Goal: Find specific page/section: Find specific page/section

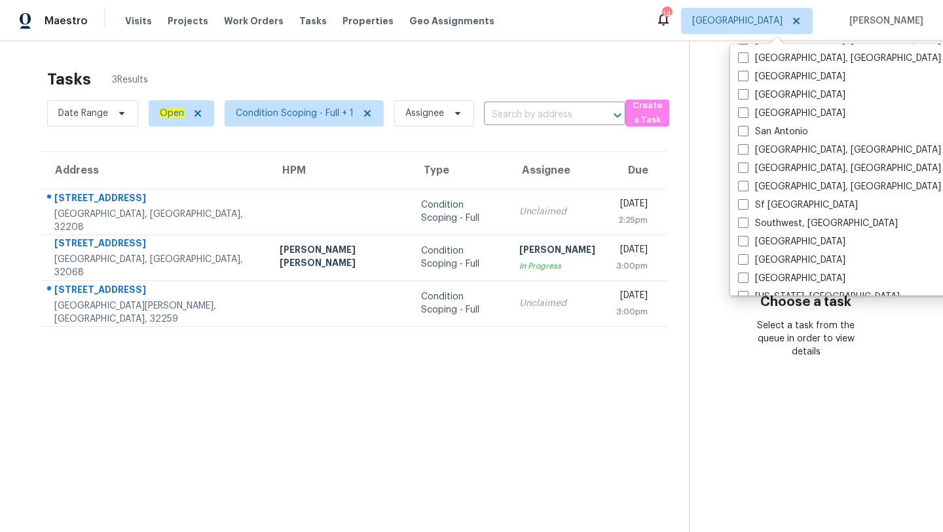
scroll to position [877, 0]
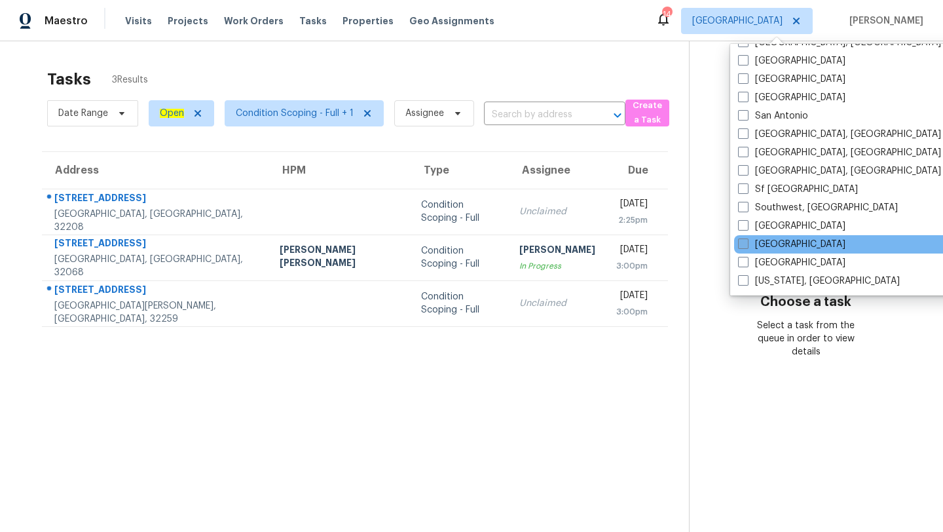
click at [745, 244] on span at bounding box center [743, 243] width 10 height 10
click at [745, 244] on input "[GEOGRAPHIC_DATA]" at bounding box center [742, 242] width 9 height 9
checkbox input "true"
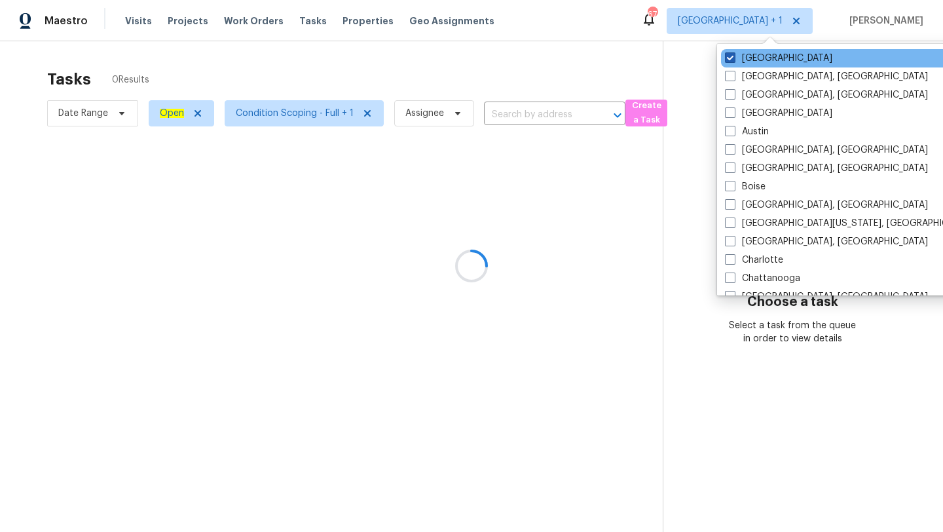
click at [729, 56] on span at bounding box center [730, 57] width 10 height 10
click at [729, 56] on input "Jacksonville" at bounding box center [729, 56] width 9 height 9
checkbox input "false"
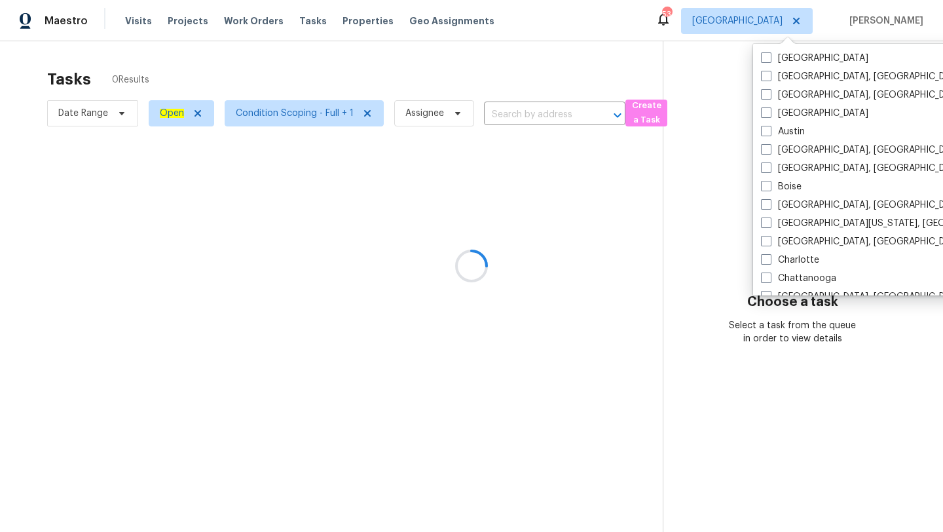
click at [551, 56] on div at bounding box center [471, 266] width 943 height 532
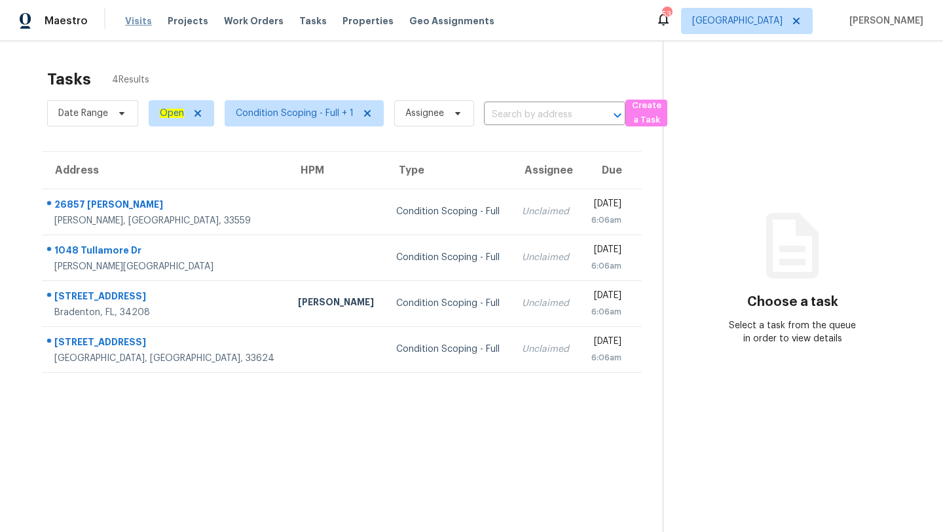
click at [132, 20] on span "Visits" at bounding box center [138, 20] width 27 height 13
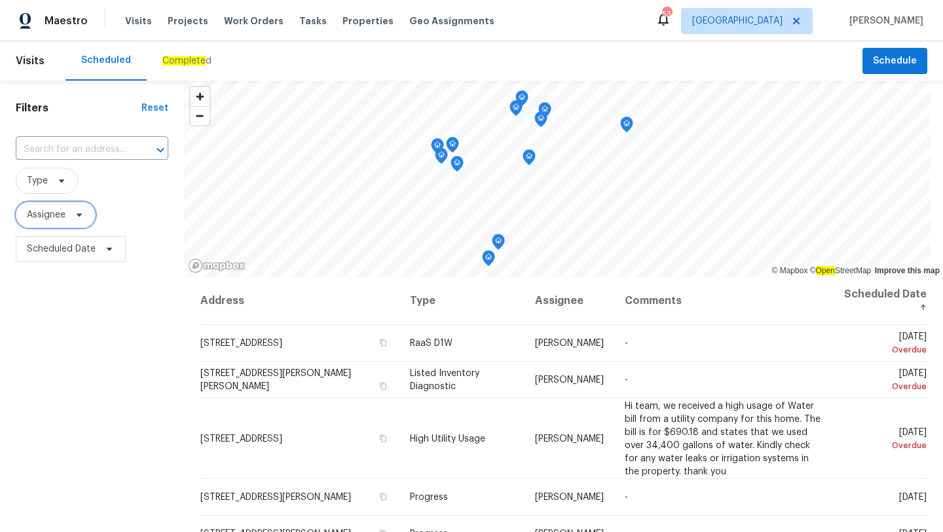
click at [53, 211] on span "Assignee" at bounding box center [46, 214] width 39 height 13
click at [61, 184] on icon at bounding box center [61, 180] width 10 height 10
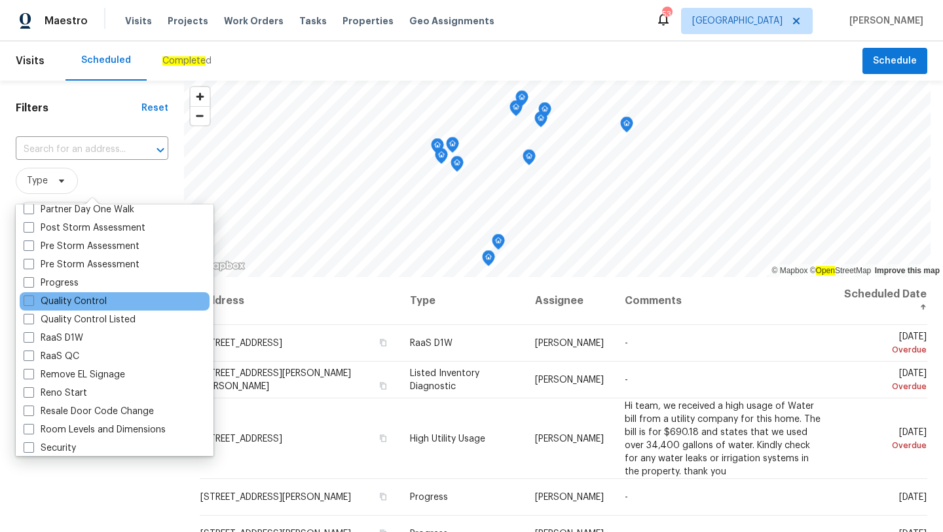
scroll to position [14, 0]
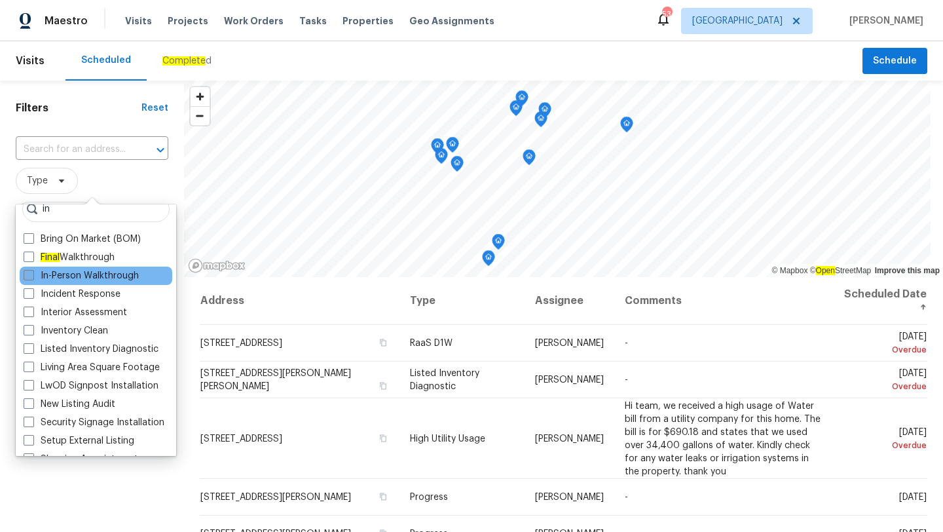
type input "in"
click at [27, 274] on span at bounding box center [29, 275] width 10 height 10
click at [27, 274] on input "In-Person Walkthrough" at bounding box center [28, 273] width 9 height 9
checkbox input "true"
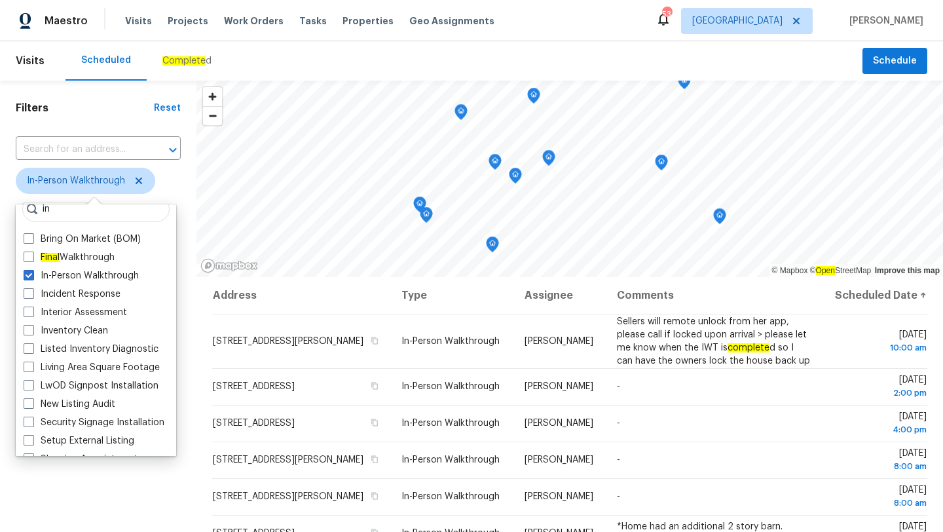
click at [90, 370] on label "Living Area Square Footage" at bounding box center [92, 367] width 136 height 13
click at [32, 369] on input "Living Area Square Footage" at bounding box center [28, 365] width 9 height 9
click at [31, 363] on span at bounding box center [29, 366] width 10 height 10
click at [31, 363] on input "Living Area Square Footage" at bounding box center [28, 365] width 9 height 9
checkbox input "false"
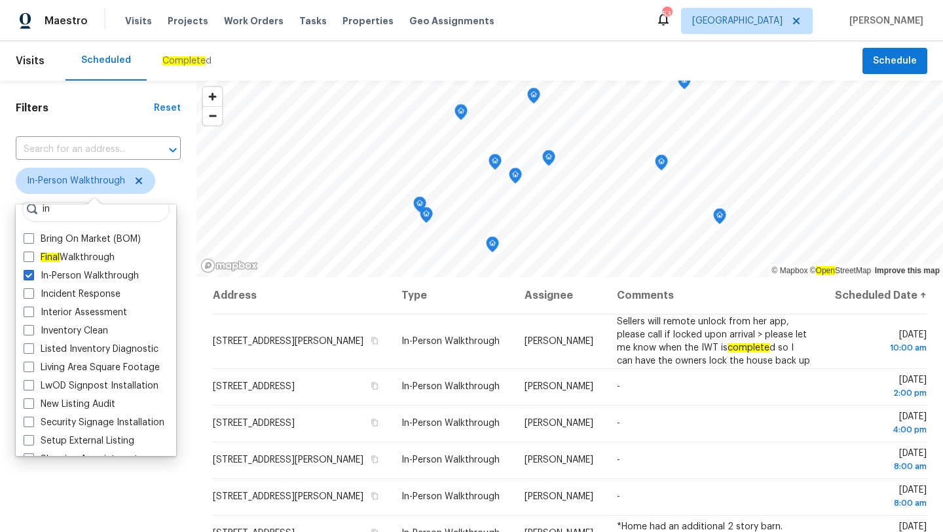
click at [118, 488] on div "Filters Reset ​ In-Person Walkthrough Assignee Scheduled Date" at bounding box center [98, 392] width 196 height 622
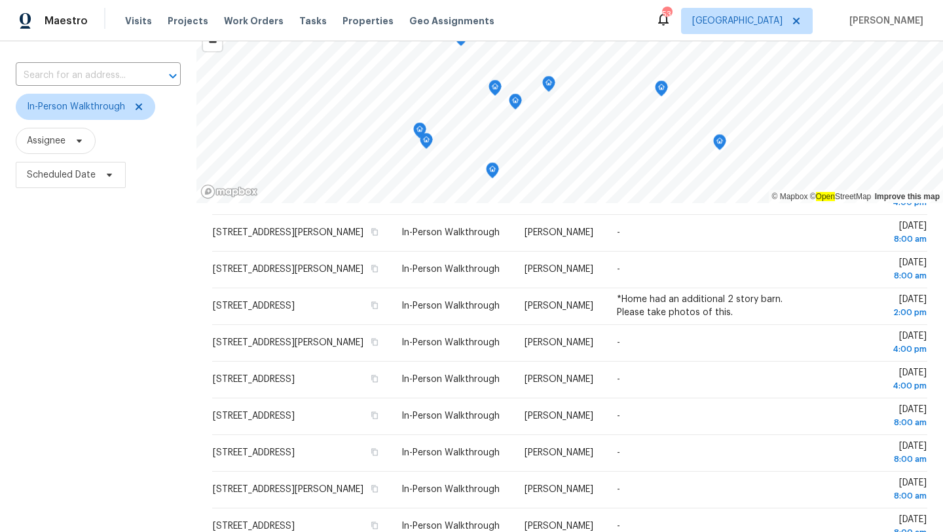
scroll to position [170, 0]
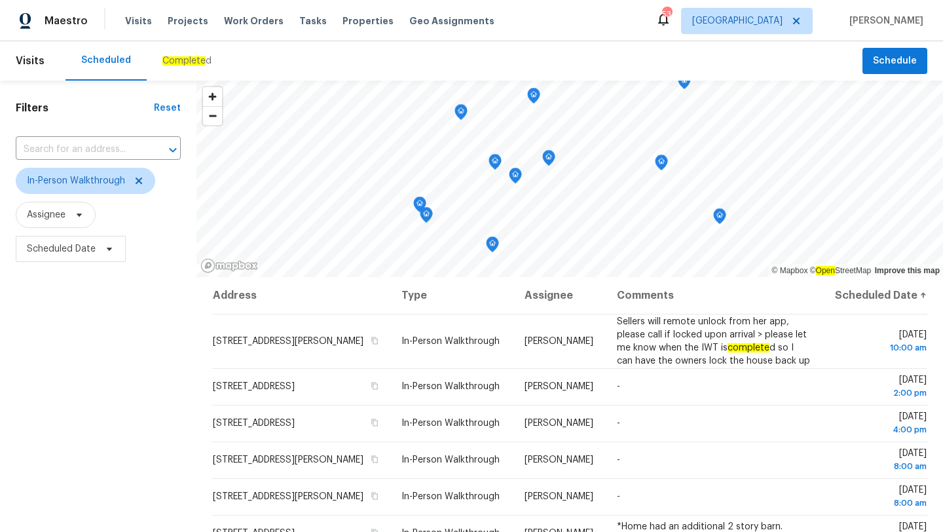
scroll to position [170, 0]
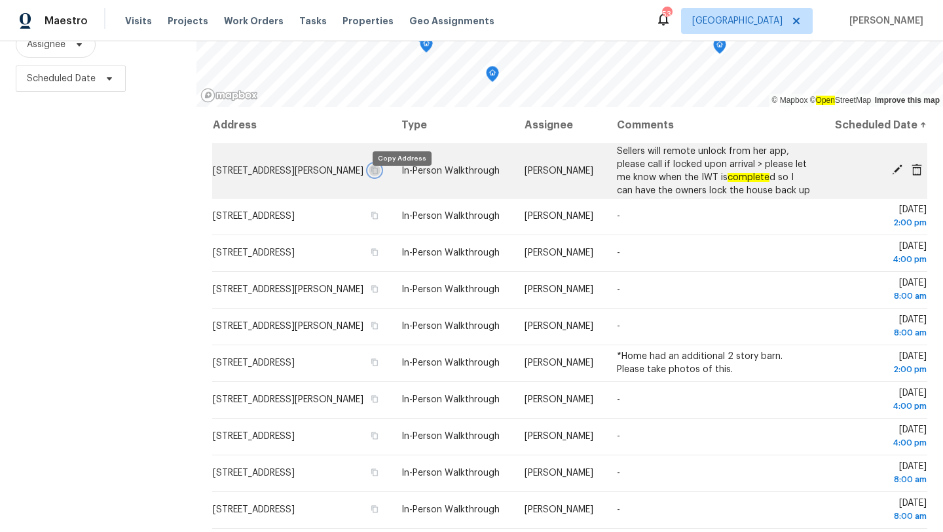
click at [378, 174] on icon "button" at bounding box center [375, 170] width 8 height 8
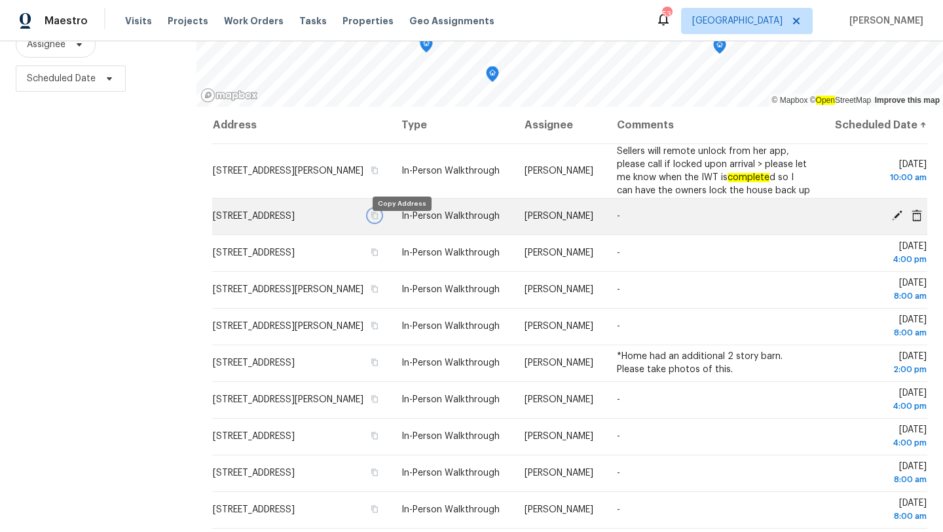
click at [378, 219] on icon "button" at bounding box center [375, 215] width 7 height 7
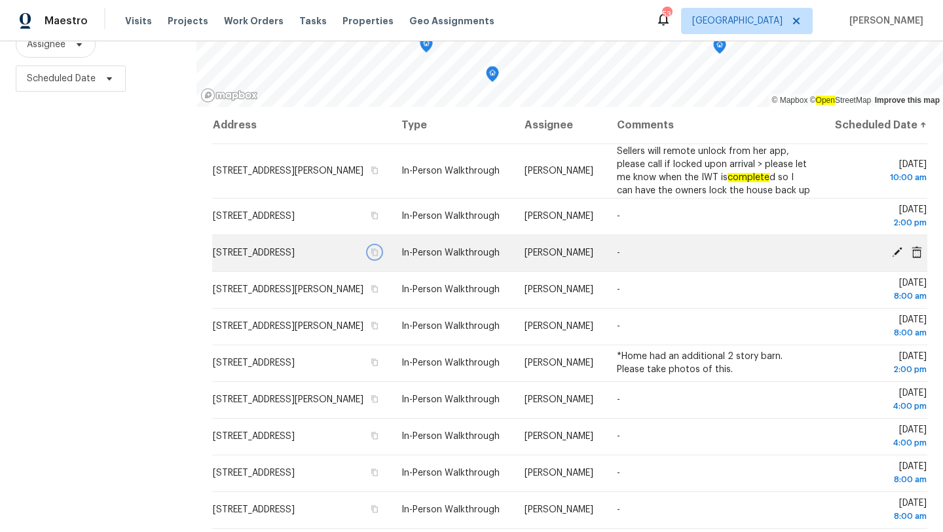
click at [378, 256] on icon "button" at bounding box center [375, 252] width 8 height 8
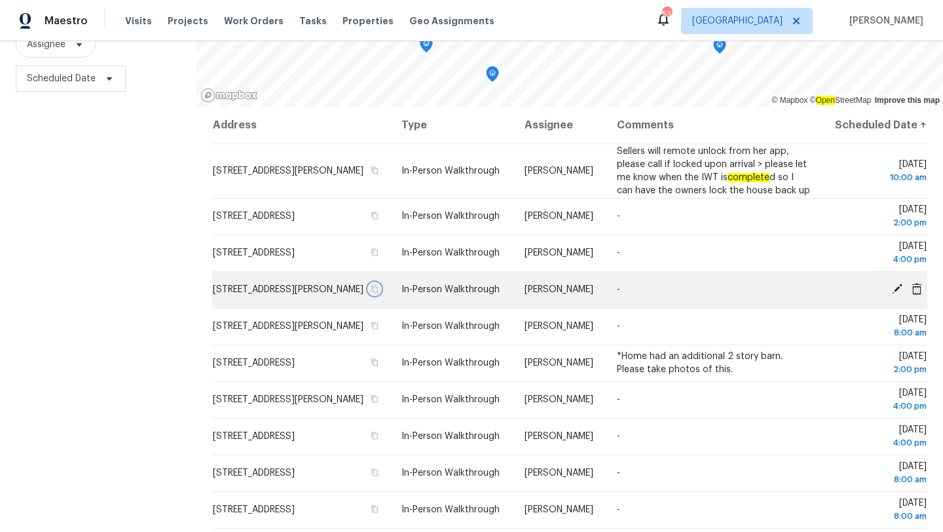
click at [378, 293] on icon "button" at bounding box center [375, 289] width 8 height 8
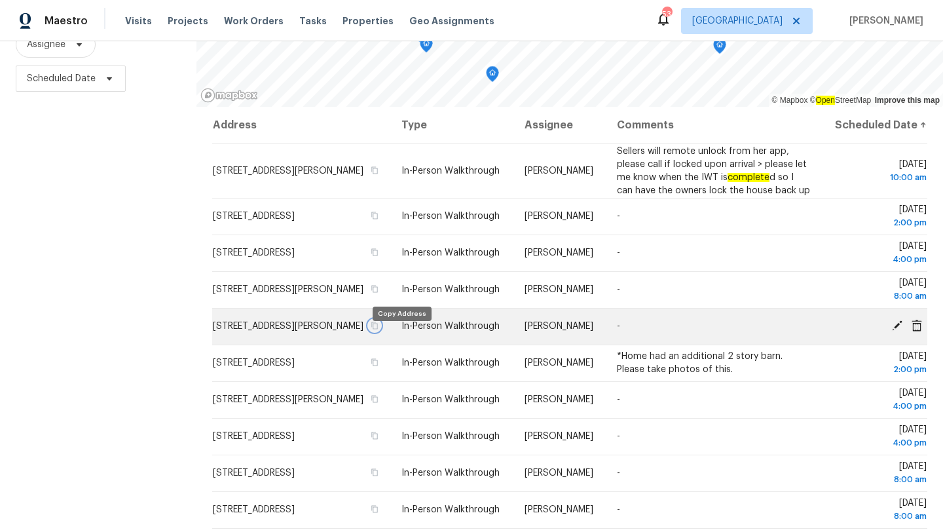
click at [378, 329] on icon "button" at bounding box center [375, 325] width 8 height 8
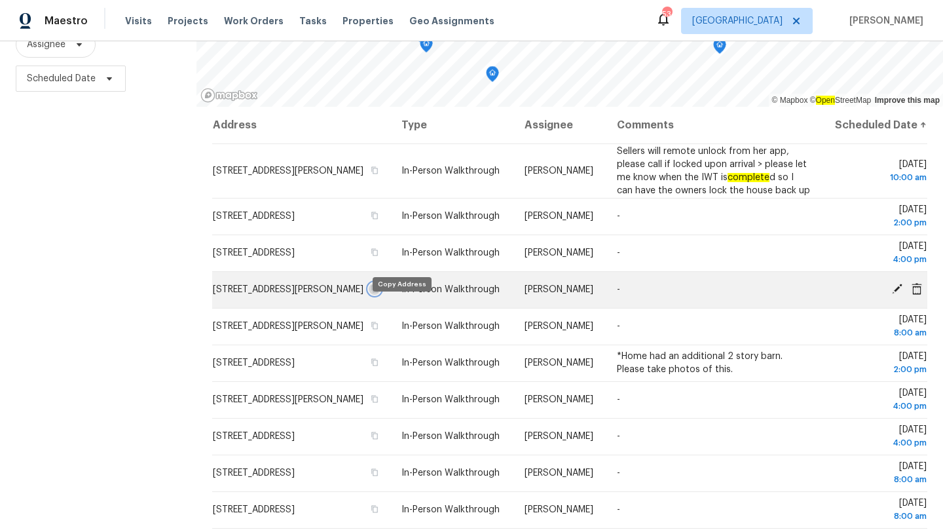
click at [380, 295] on button "button" at bounding box center [375, 289] width 12 height 12
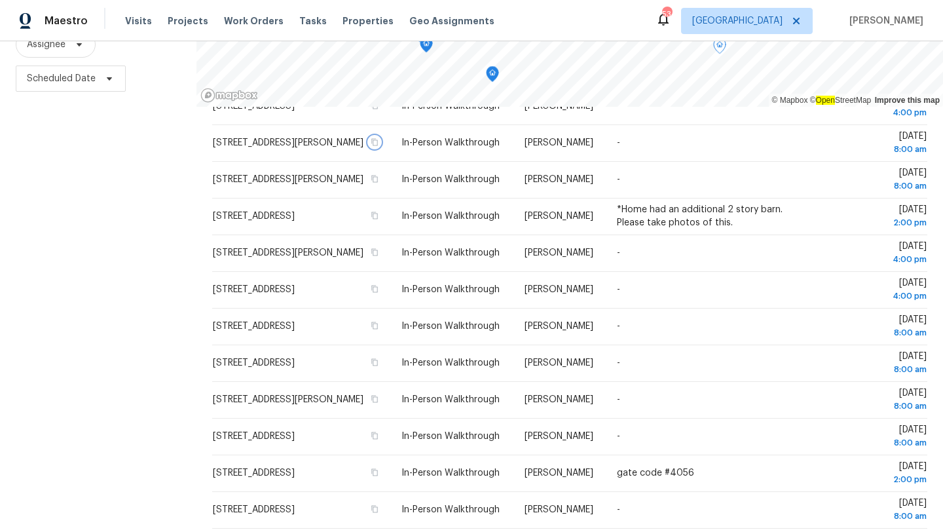
scroll to position [164, 0]
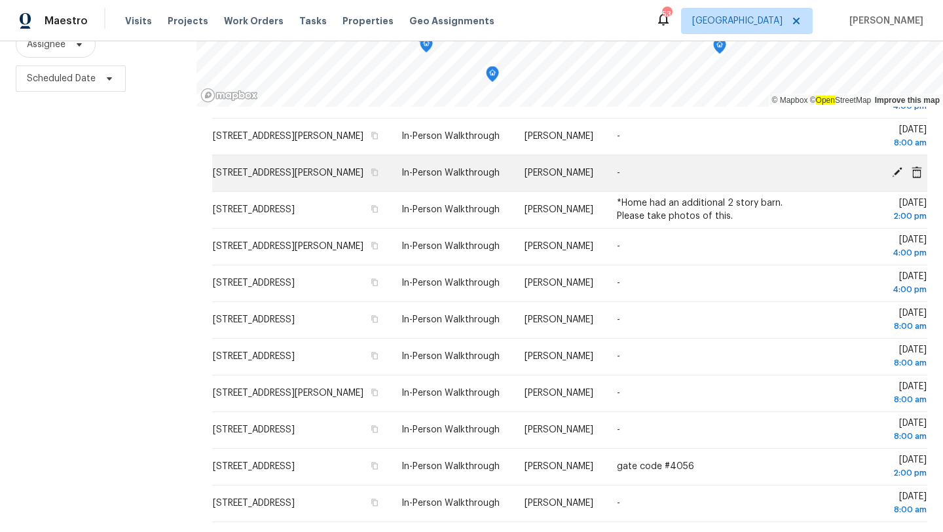
drag, startPoint x: 373, startPoint y: 285, endPoint x: 206, endPoint y: 172, distance: 202.1
click at [212, 172] on tbody "144 Sevilla Ave, Davenport, FL 33897 In-Person Walkthrough Nick Christian Selle…" at bounding box center [569, 255] width 715 height 531
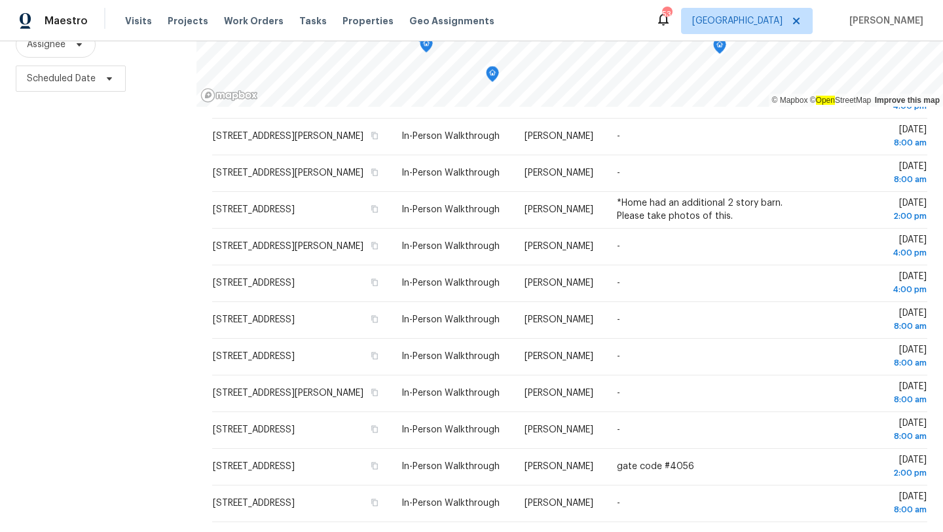
copy tbody "17736 Deerfield Dr, Lutz, FL 33558 In-Person Walkthrough Bobby Fortin - Fri, Se…"
click at [126, 294] on div "Filters Reset ​ In-Person Walkthrough Assignee Scheduled Date" at bounding box center [98, 221] width 196 height 622
click at [779, 26] on span "[GEOGRAPHIC_DATA]" at bounding box center [737, 20] width 90 height 13
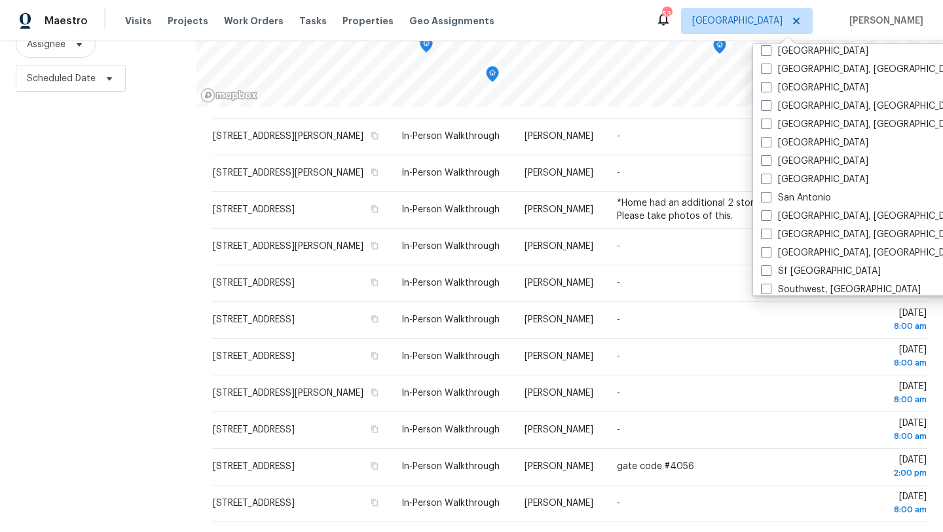
scroll to position [701, 0]
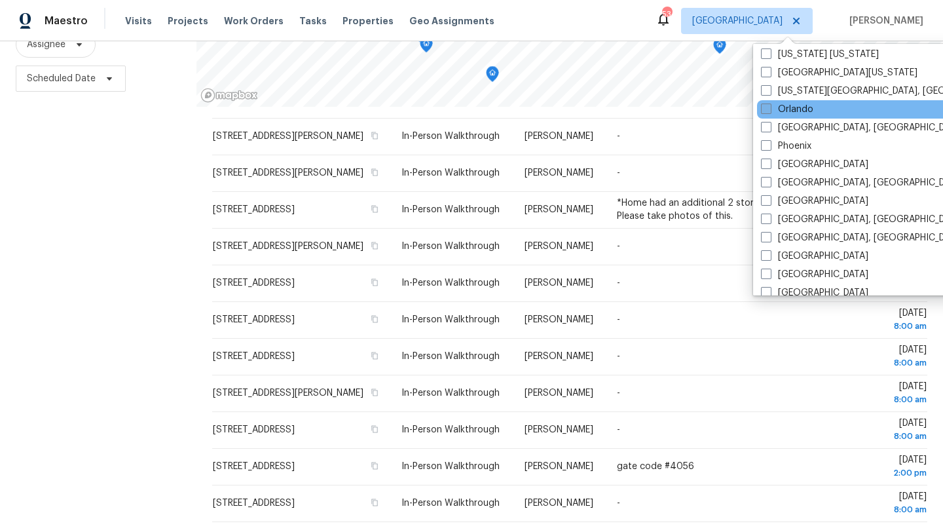
click at [771, 110] on span at bounding box center [766, 108] width 10 height 10
click at [769, 110] on input "Orlando" at bounding box center [765, 107] width 9 height 9
checkbox input "true"
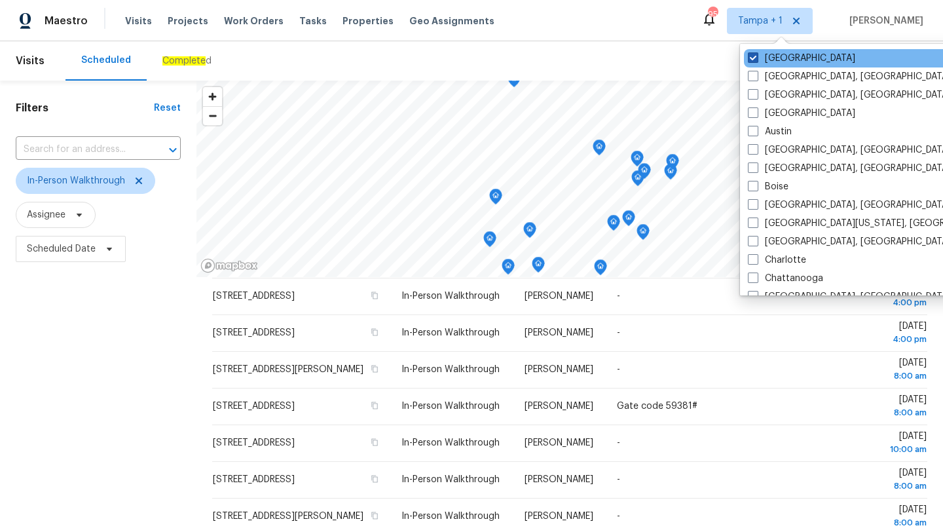
click at [755, 60] on span at bounding box center [753, 57] width 10 height 10
click at [755, 60] on input "[GEOGRAPHIC_DATA]" at bounding box center [752, 56] width 9 height 9
checkbox input "false"
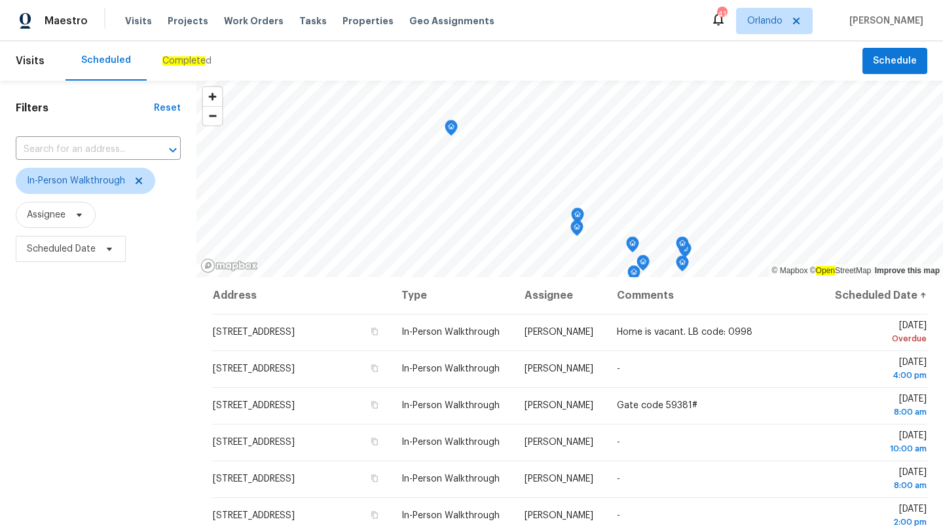
click at [97, 384] on div "Filters Reset ​ In-Person Walkthrough Assignee Scheduled Date" at bounding box center [98, 392] width 196 height 622
click at [152, 333] on div "Filters Reset ​ In-Person Walkthrough Assignee Scheduled Date" at bounding box center [98, 392] width 196 height 622
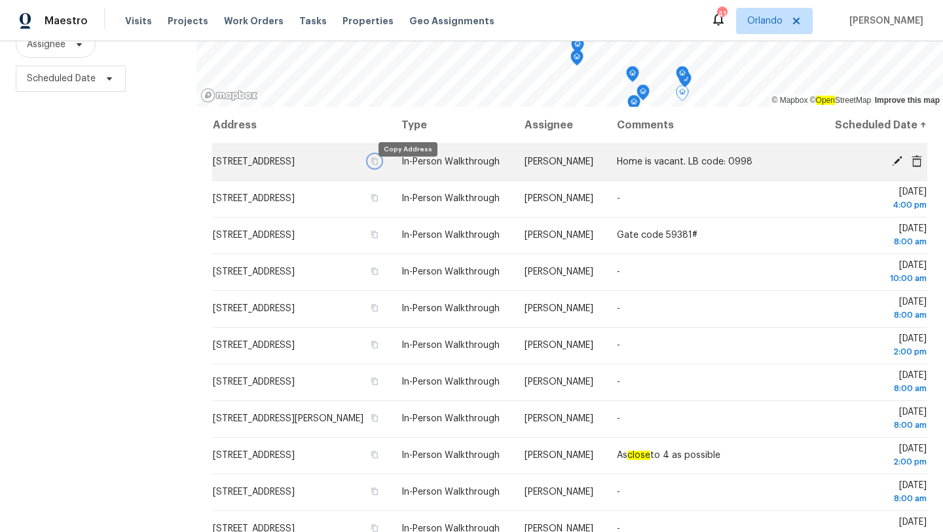
click at [378, 165] on icon "button" at bounding box center [375, 161] width 7 height 7
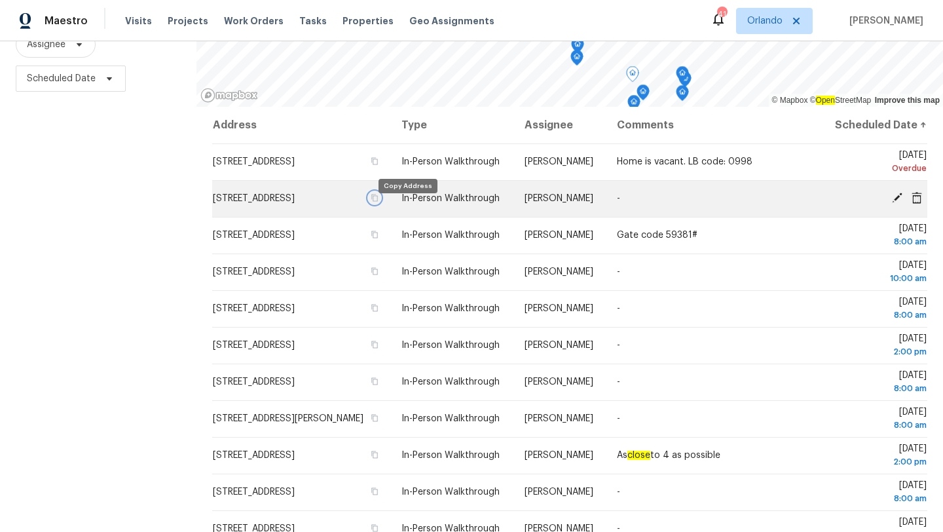
click at [378, 202] on icon "button" at bounding box center [375, 198] width 8 height 8
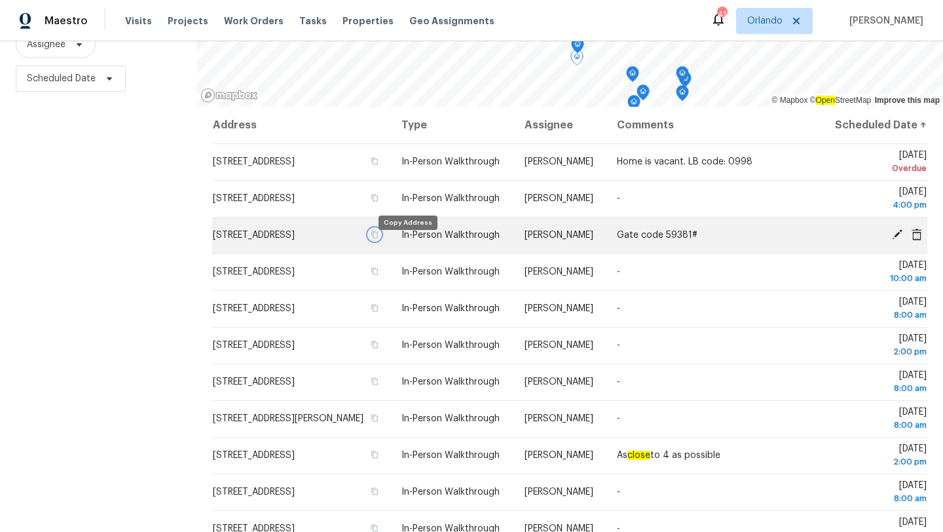
click at [378, 238] on icon "button" at bounding box center [375, 234] width 7 height 7
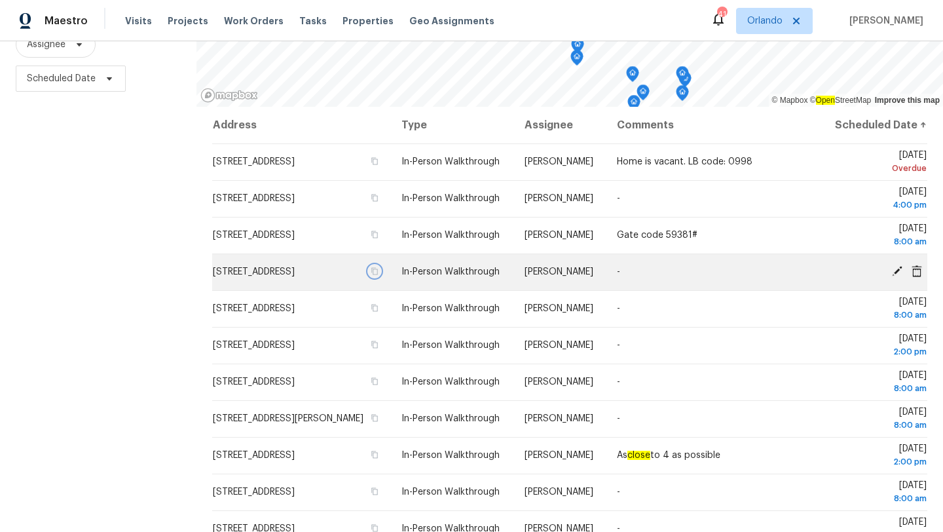
click at [378, 275] on icon "button" at bounding box center [375, 271] width 7 height 7
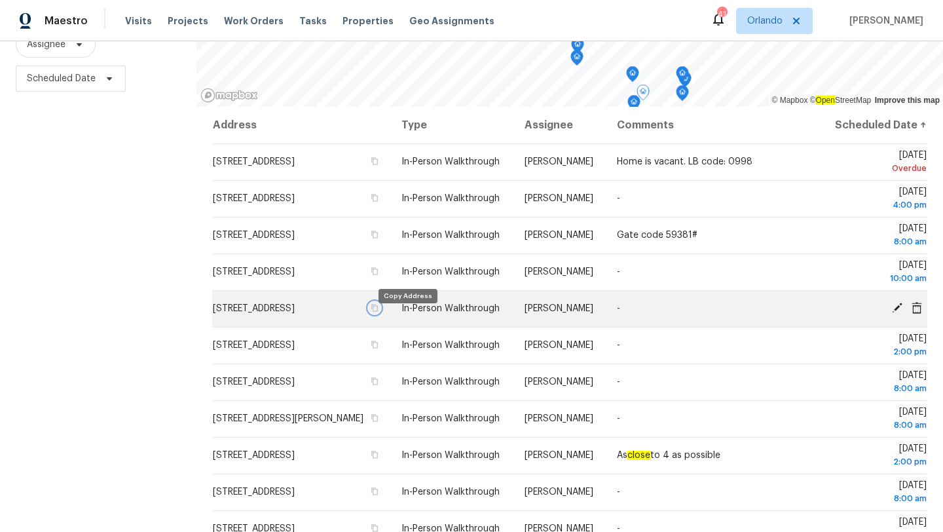
click at [378, 312] on icon "button" at bounding box center [375, 308] width 8 height 8
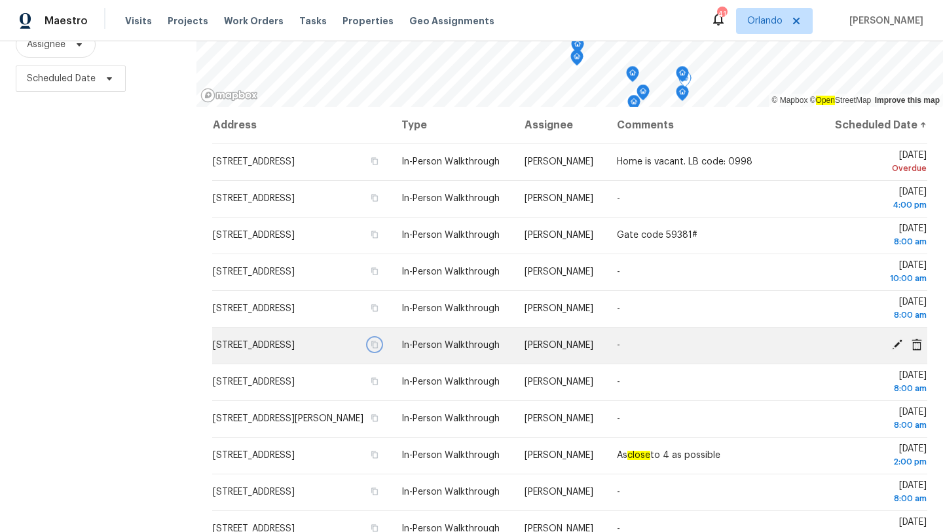
click at [378, 348] on icon "button" at bounding box center [375, 344] width 8 height 8
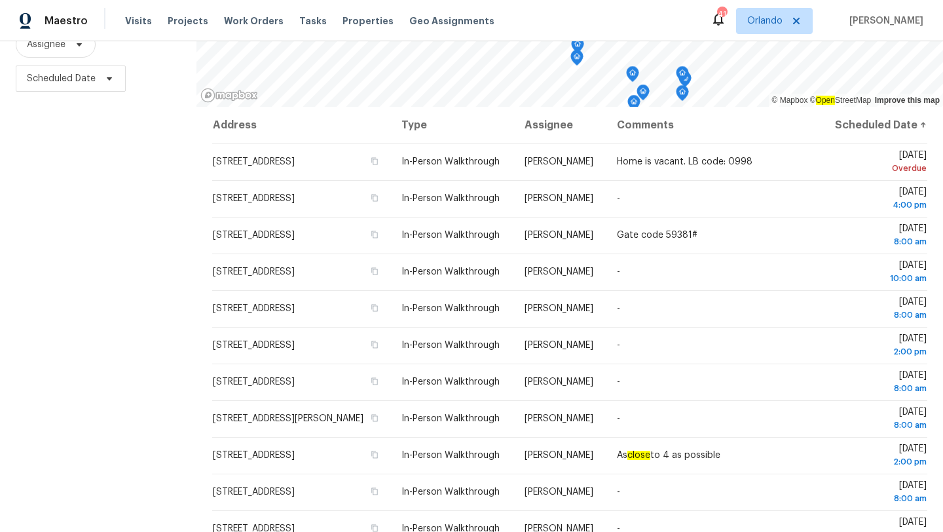
click at [39, 269] on div "Filters Reset ​ In-Person Walkthrough Assignee Scheduled Date" at bounding box center [98, 221] width 196 height 622
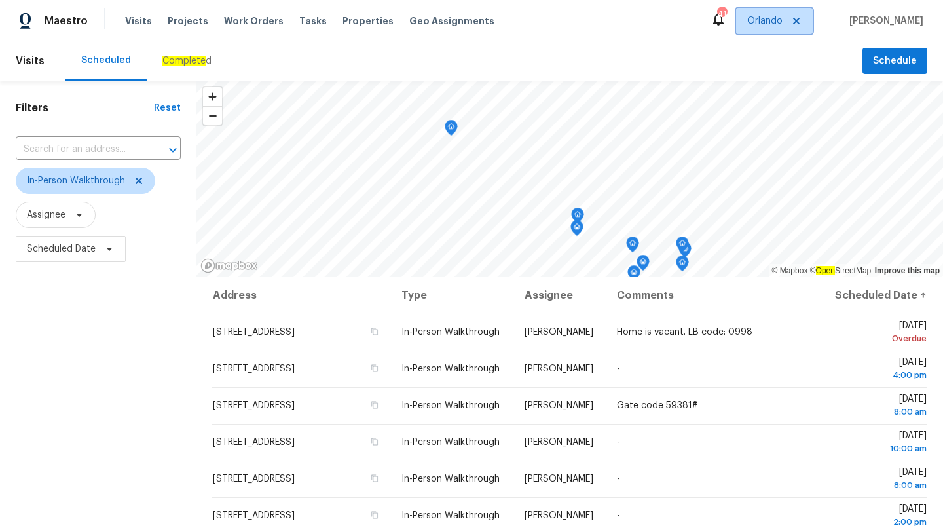
click at [778, 18] on span "Orlando" at bounding box center [764, 20] width 35 height 13
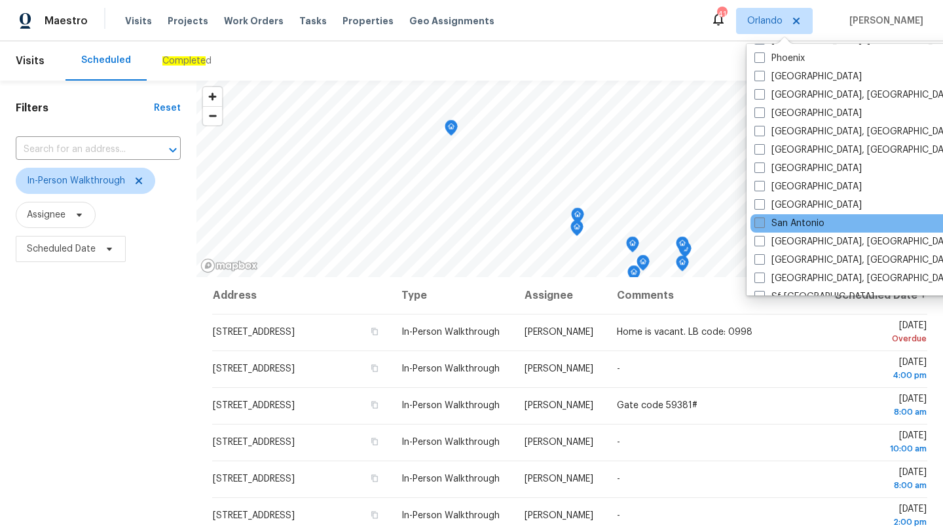
scroll to position [651, 0]
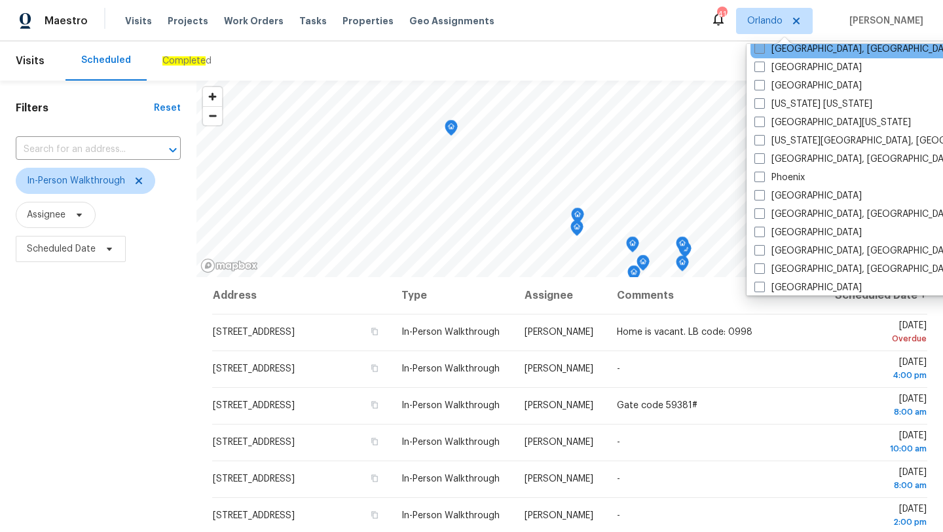
click at [758, 49] on span at bounding box center [759, 48] width 10 height 10
click at [758, 49] on input "[GEOGRAPHIC_DATA], [GEOGRAPHIC_DATA]" at bounding box center [758, 47] width 9 height 9
checkbox input "true"
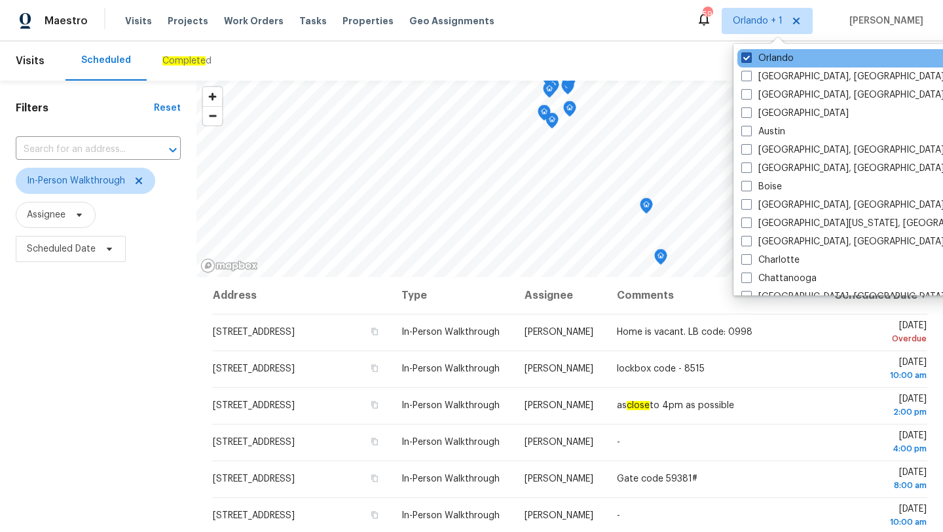
click at [752, 58] on label "Orlando" at bounding box center [767, 58] width 52 height 13
click at [750, 58] on input "Orlando" at bounding box center [745, 56] width 9 height 9
checkbox input "false"
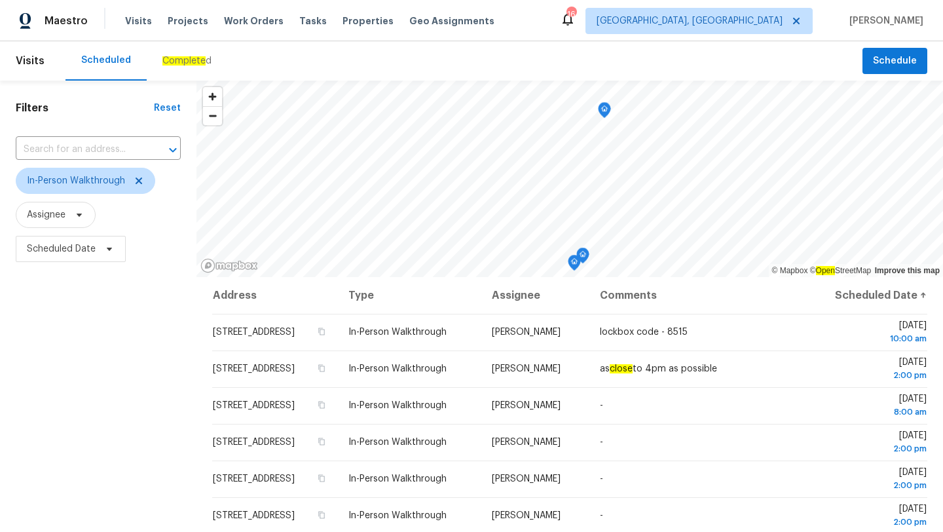
click at [463, 64] on div "Scheduled Complete d" at bounding box center [463, 60] width 797 height 39
click at [122, 356] on div "Filters Reset ​ In-Person Walkthrough Assignee Scheduled Date" at bounding box center [98, 392] width 196 height 622
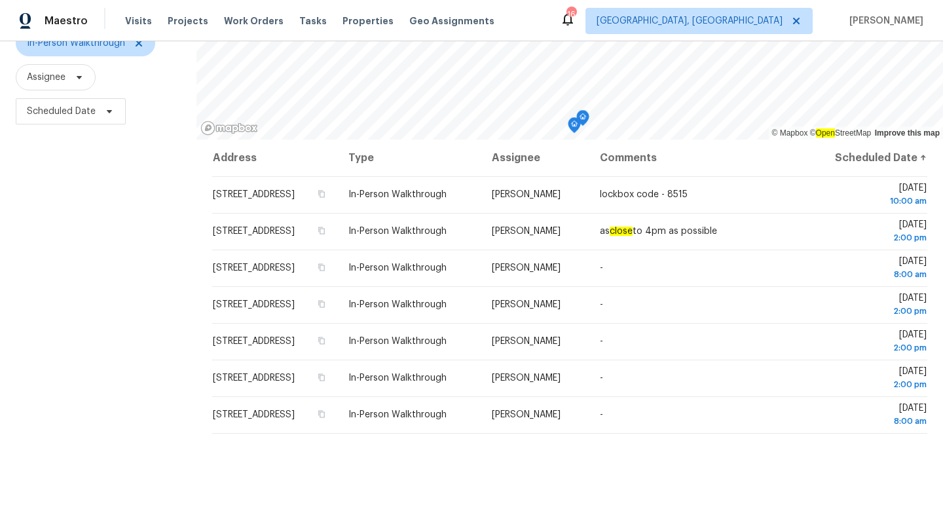
scroll to position [158, 0]
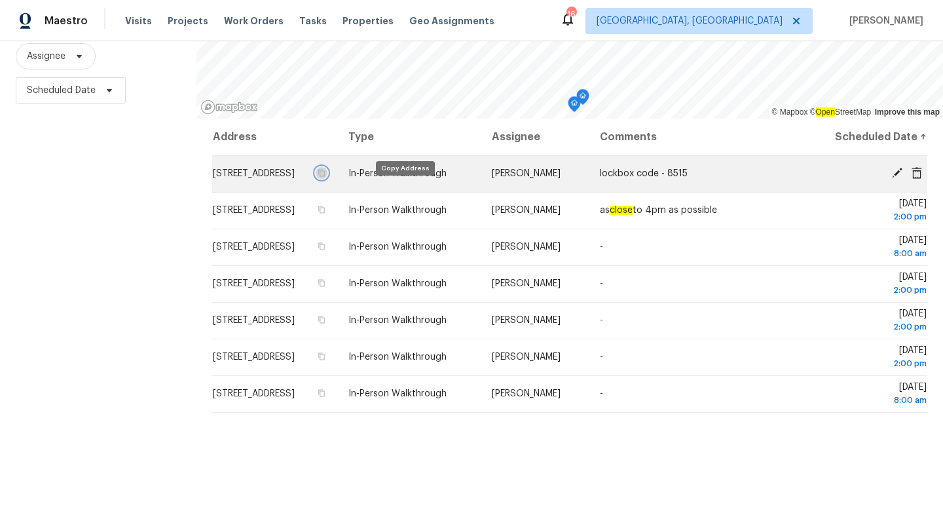
click at [327, 179] on button "button" at bounding box center [322, 173] width 12 height 12
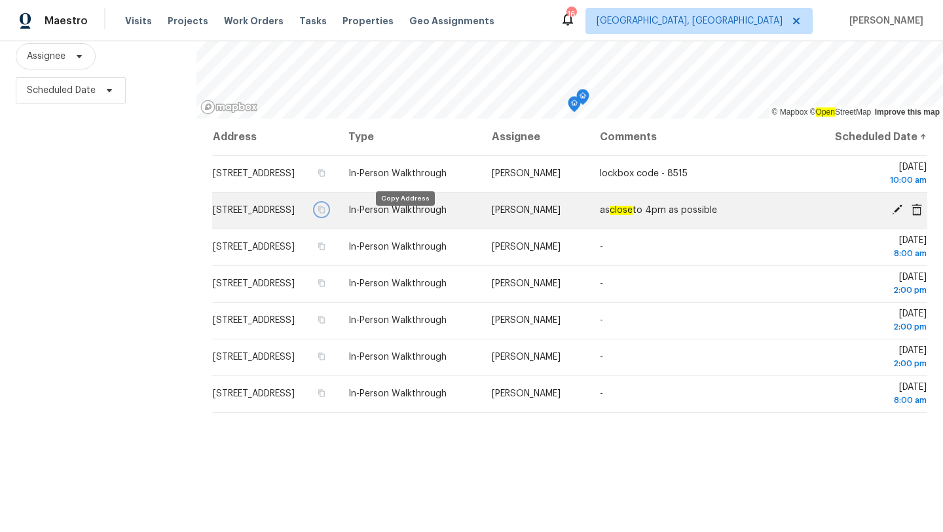
click at [325, 213] on icon "button" at bounding box center [322, 209] width 7 height 7
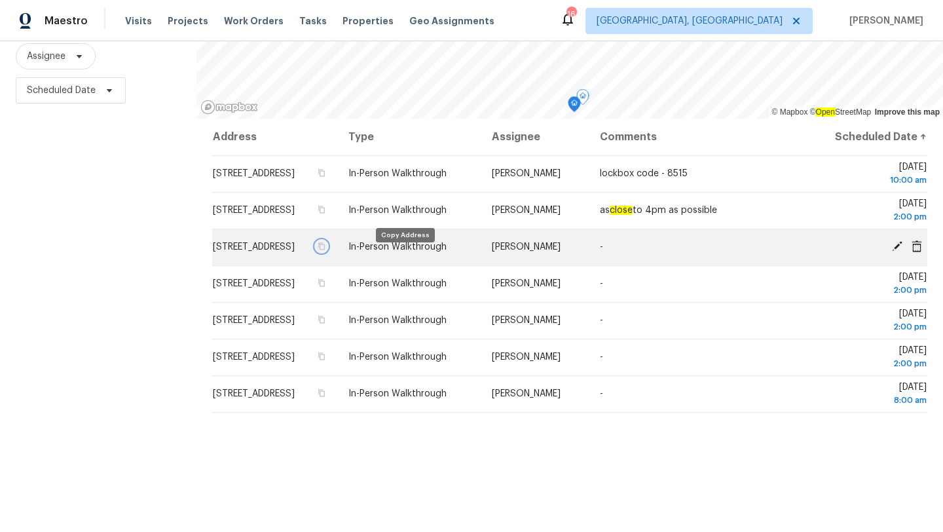
click at [325, 250] on icon "button" at bounding box center [322, 246] width 7 height 7
click at [327, 252] on button "button" at bounding box center [322, 246] width 12 height 12
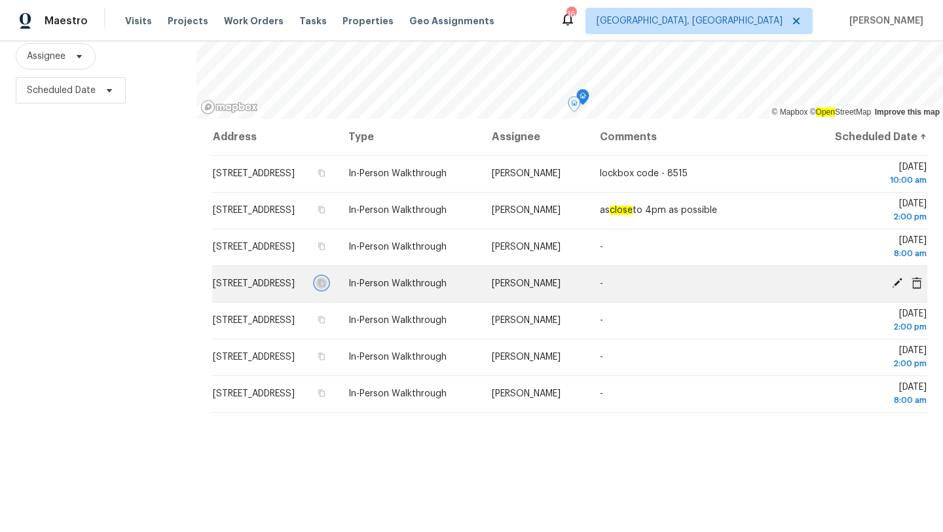
click at [325, 287] on icon "button" at bounding box center [322, 283] width 8 height 8
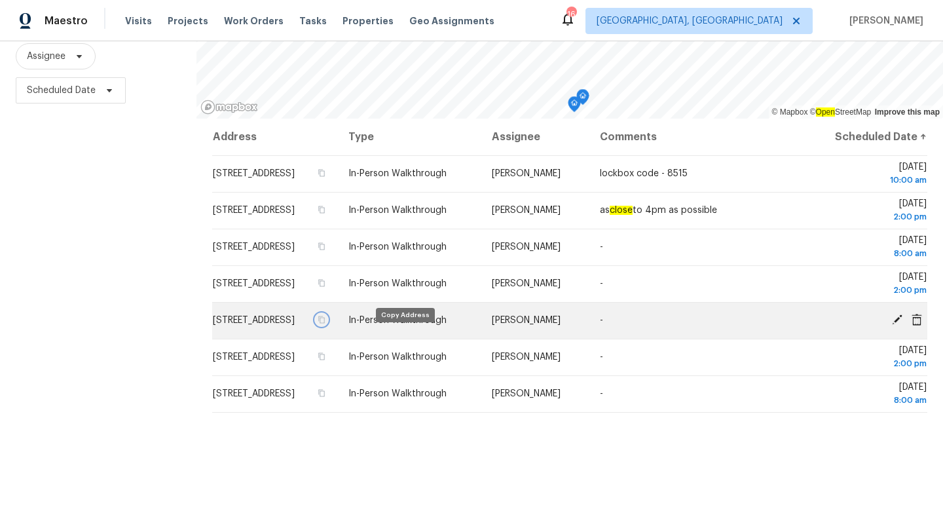
click at [325, 323] on icon "button" at bounding box center [322, 319] width 7 height 7
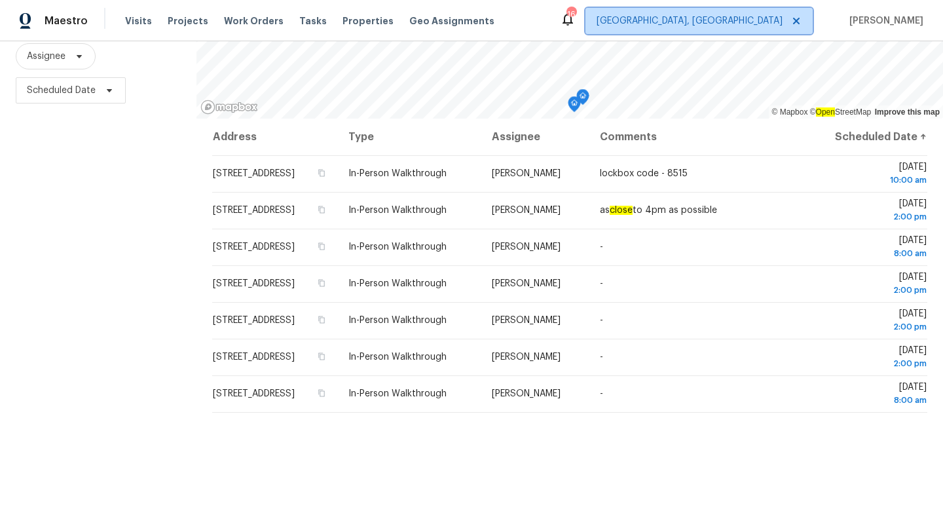
click at [754, 25] on span "[GEOGRAPHIC_DATA], [GEOGRAPHIC_DATA]" at bounding box center [689, 20] width 186 height 13
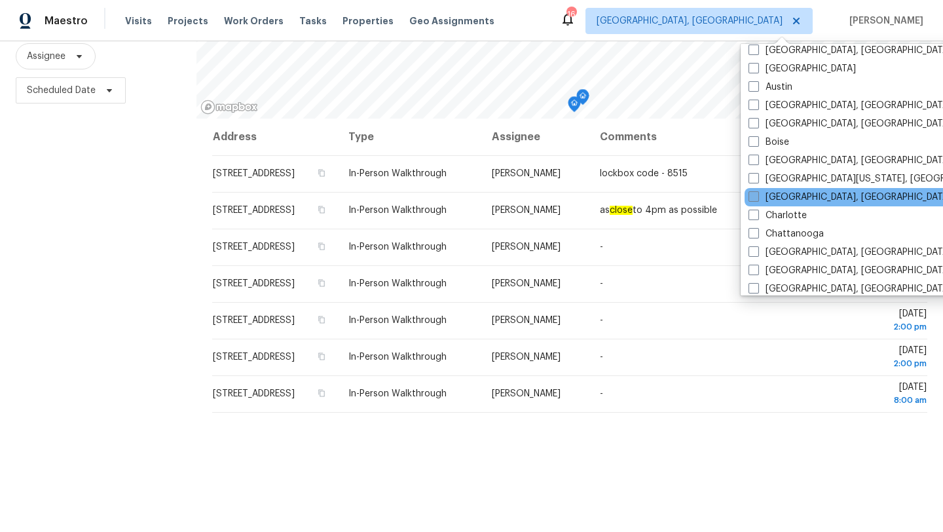
scroll to position [0, 0]
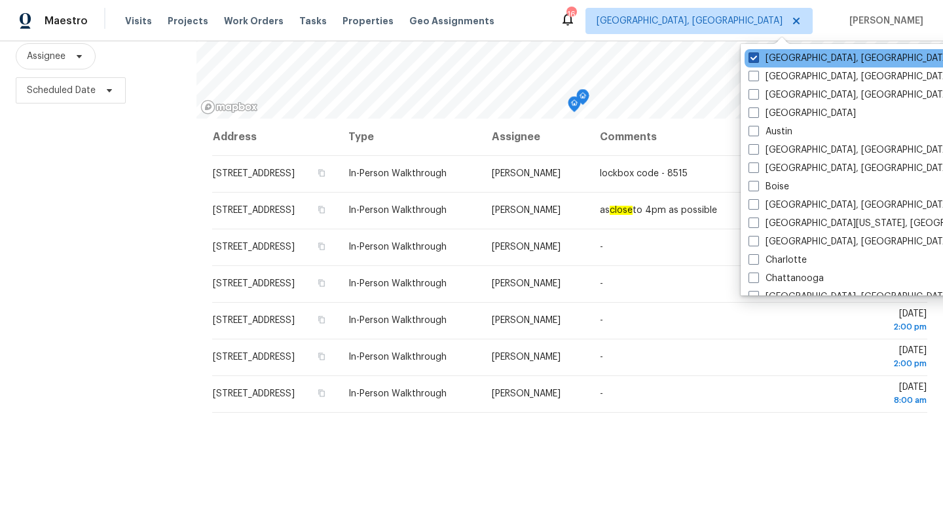
click at [754, 54] on span at bounding box center [753, 57] width 10 height 10
click at [754, 54] on input "[GEOGRAPHIC_DATA], [GEOGRAPHIC_DATA]" at bounding box center [752, 56] width 9 height 9
checkbox input "false"
checkbox input "true"
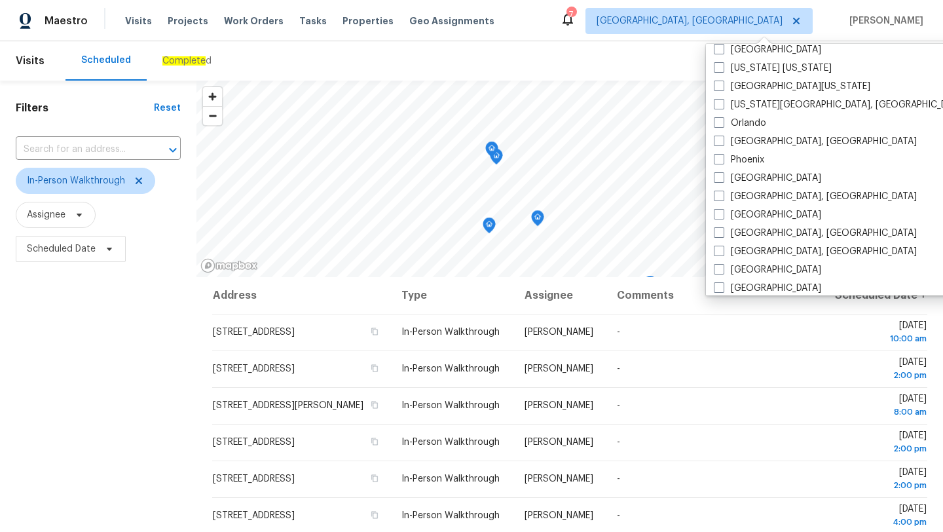
scroll to position [494, 0]
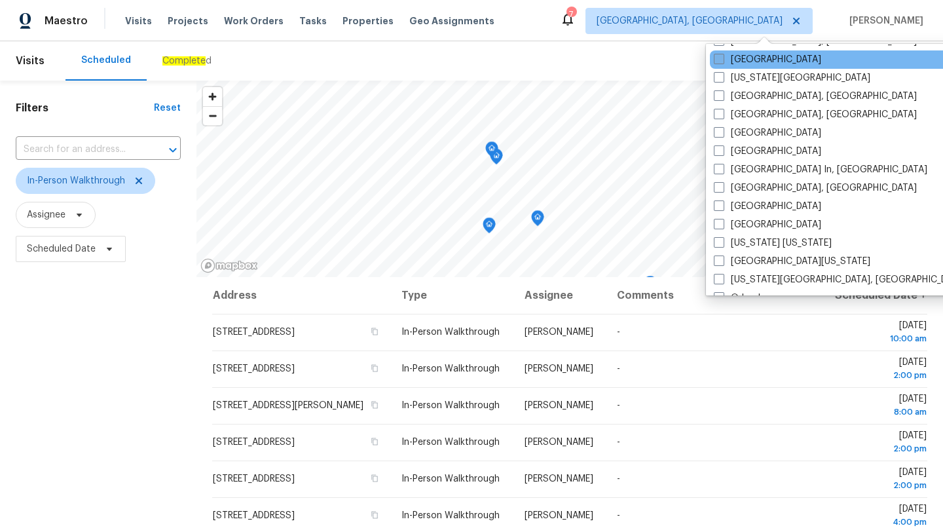
click at [725, 58] on label "[GEOGRAPHIC_DATA]" at bounding box center [767, 59] width 107 height 13
click at [722, 58] on input "[GEOGRAPHIC_DATA]" at bounding box center [718, 57] width 9 height 9
checkbox input "true"
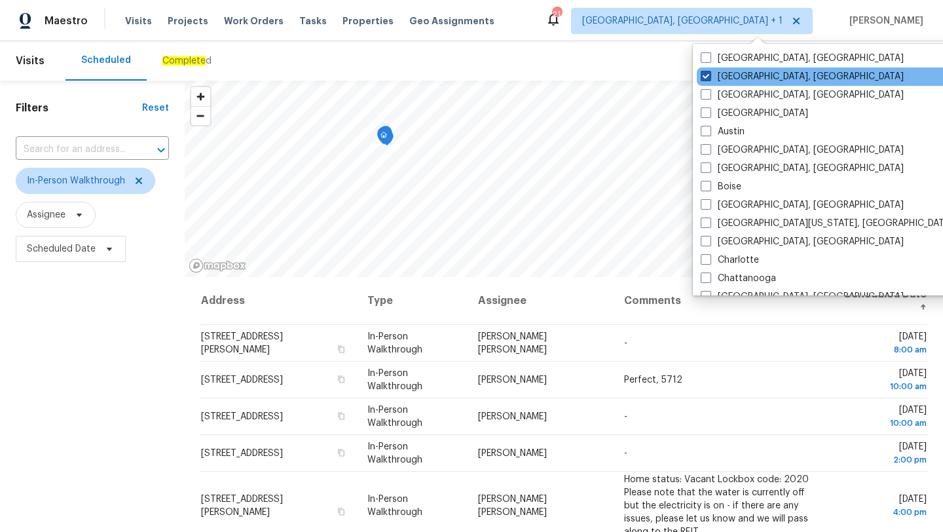
click at [712, 78] on label "[GEOGRAPHIC_DATA], [GEOGRAPHIC_DATA]" at bounding box center [802, 76] width 203 height 13
click at [709, 78] on input "[GEOGRAPHIC_DATA], [GEOGRAPHIC_DATA]" at bounding box center [705, 74] width 9 height 9
checkbox input "false"
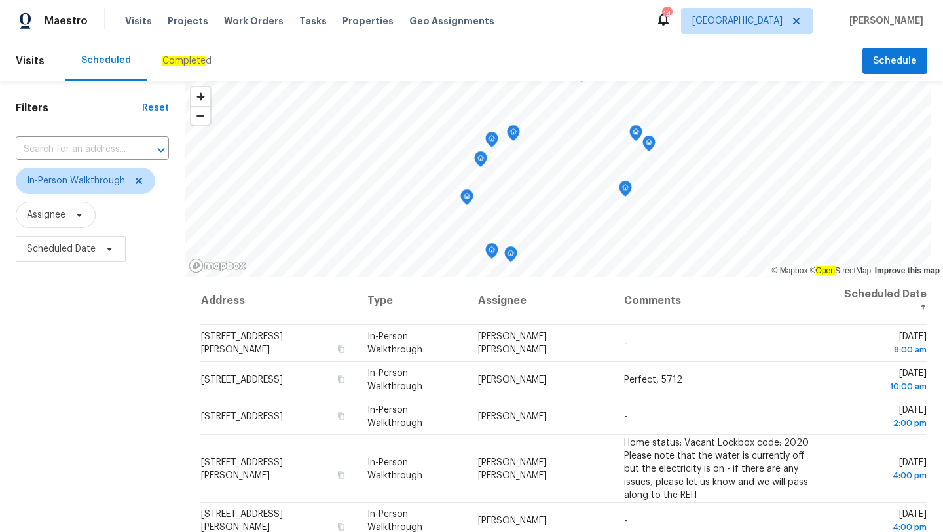
click at [504, 43] on div "Scheduled Complete d" at bounding box center [463, 60] width 797 height 39
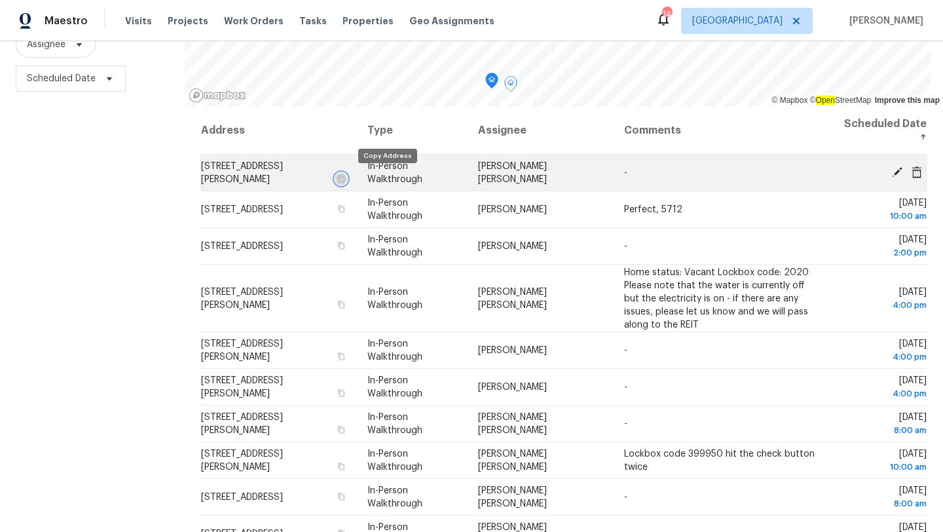
click at [346, 179] on button "button" at bounding box center [341, 179] width 12 height 12
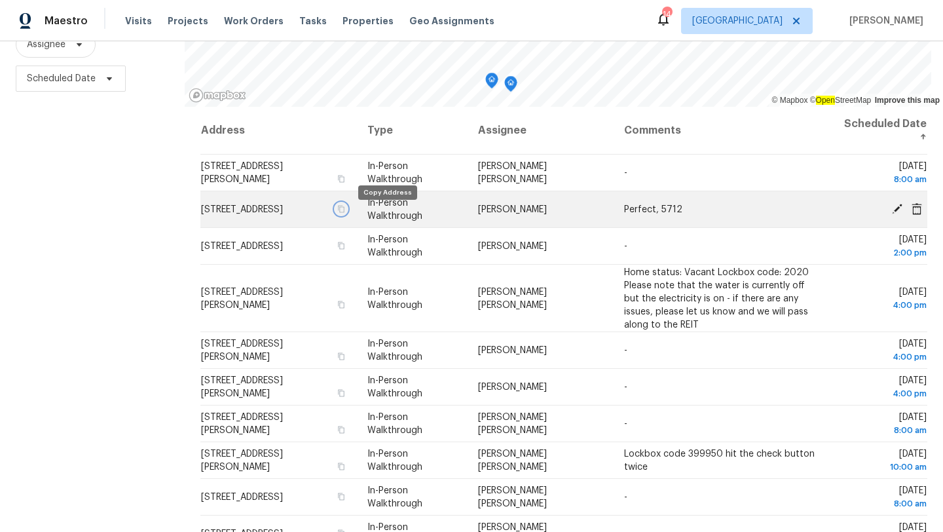
click at [344, 213] on icon "button" at bounding box center [341, 209] width 8 height 8
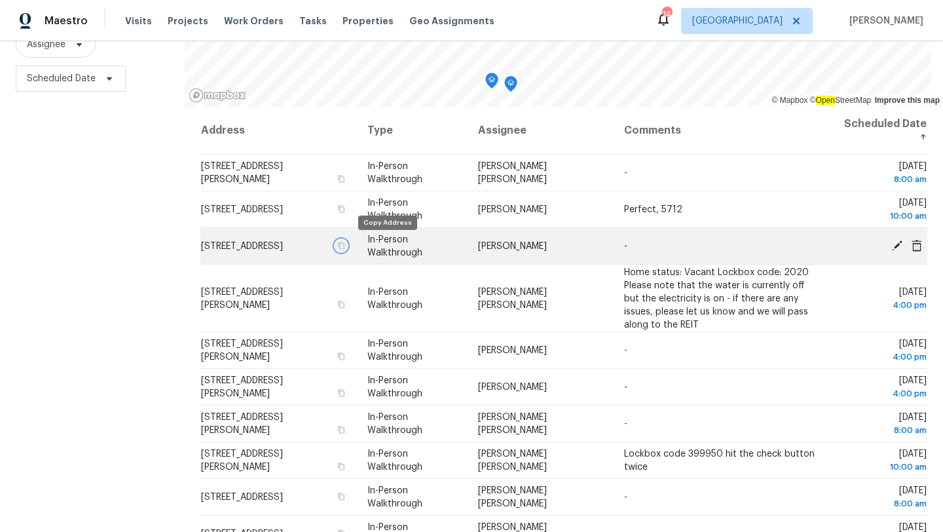
click at [344, 246] on icon "button" at bounding box center [341, 246] width 8 height 8
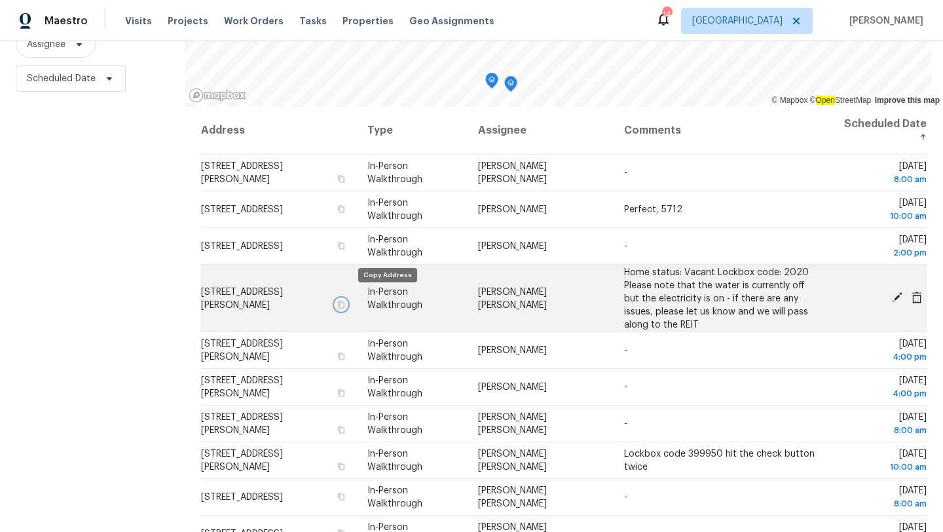
click at [344, 300] on icon "button" at bounding box center [341, 303] width 7 height 7
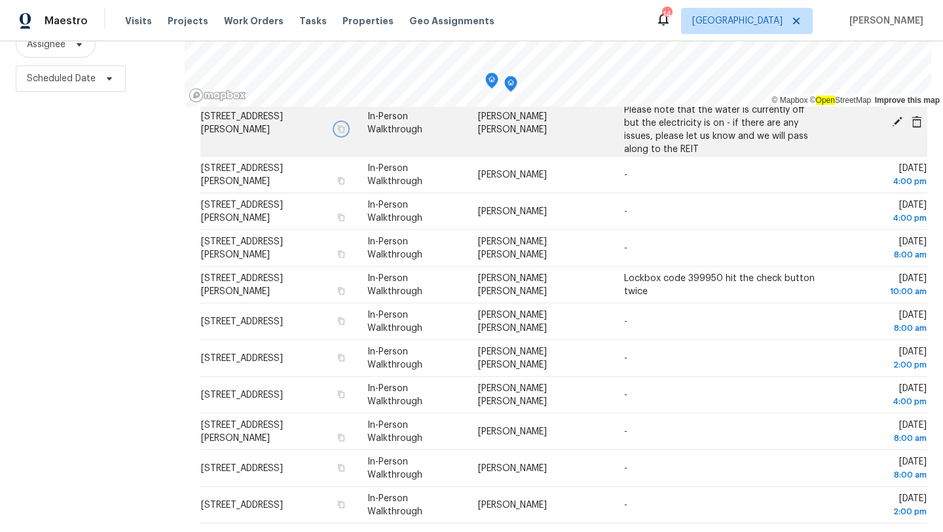
scroll to position [177, 0]
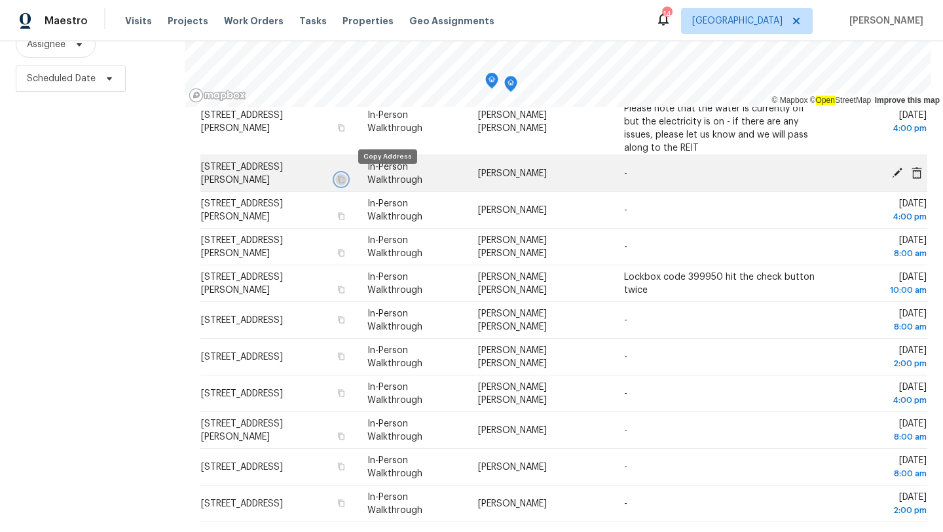
click at [344, 180] on icon "button" at bounding box center [341, 179] width 8 height 8
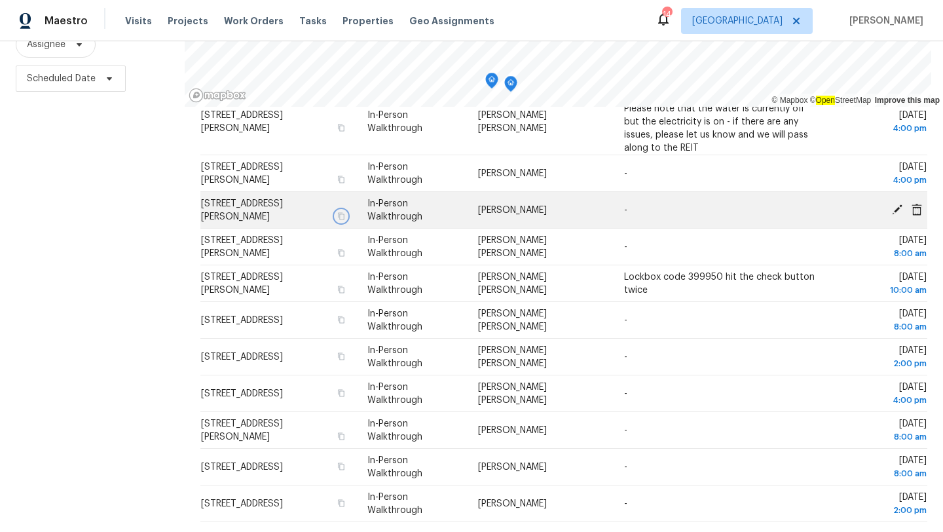
click at [344, 216] on icon "button" at bounding box center [341, 215] width 7 height 7
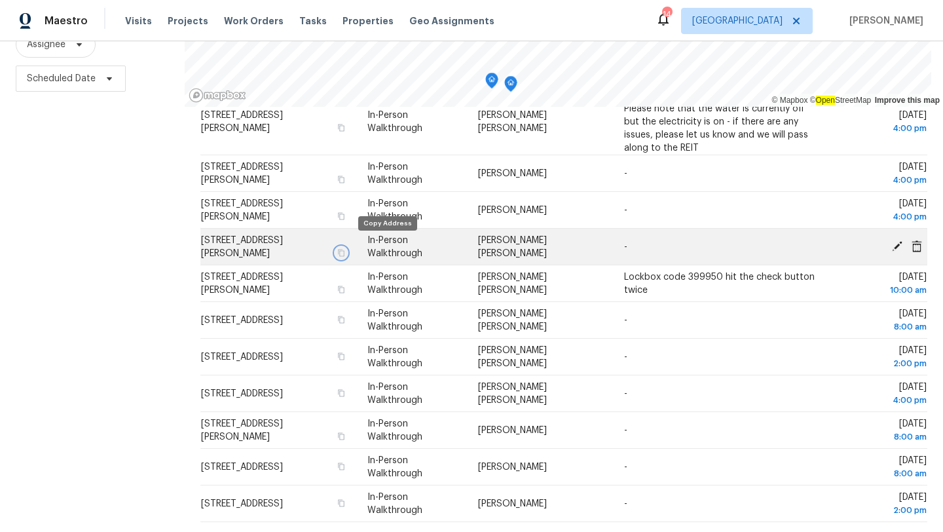
click at [344, 249] on icon "button" at bounding box center [341, 253] width 8 height 8
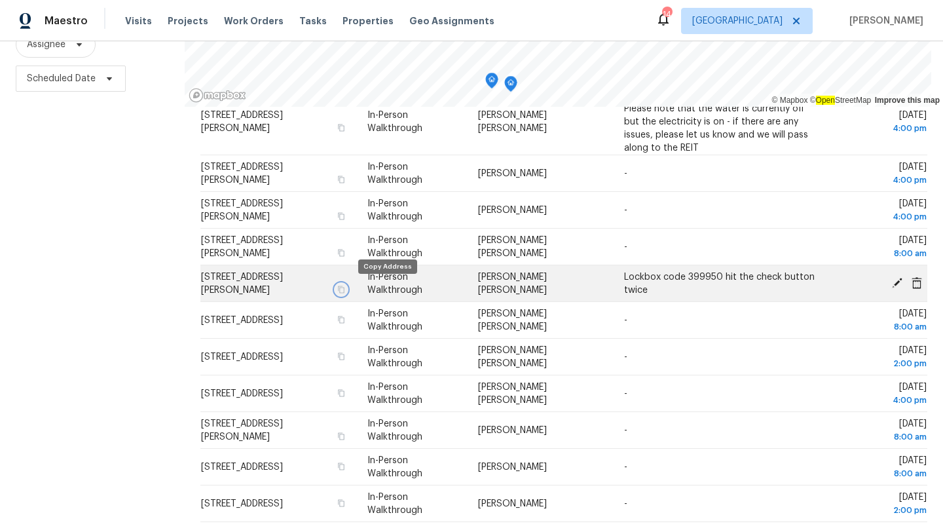
click at [344, 291] on icon "button" at bounding box center [341, 289] width 8 height 8
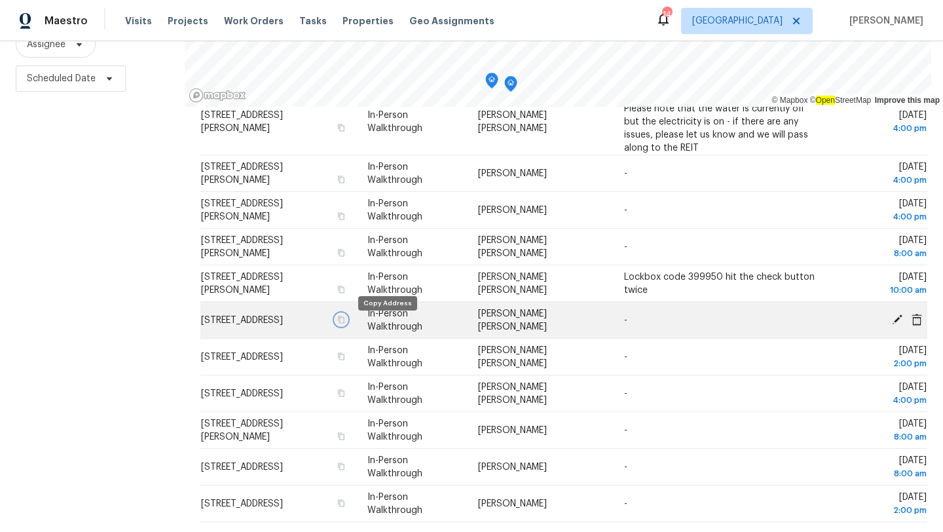
click at [344, 323] on icon "button" at bounding box center [341, 320] width 8 height 8
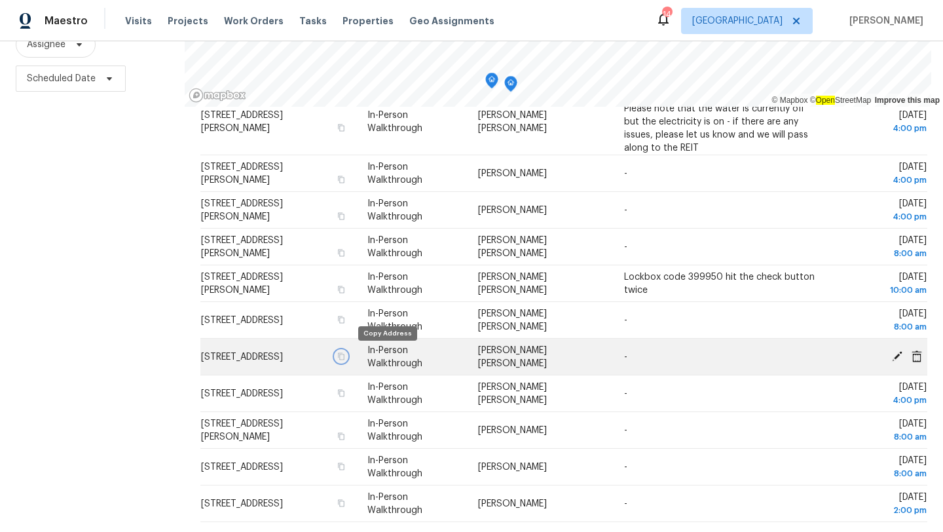
click at [344, 355] on icon "button" at bounding box center [341, 355] width 7 height 7
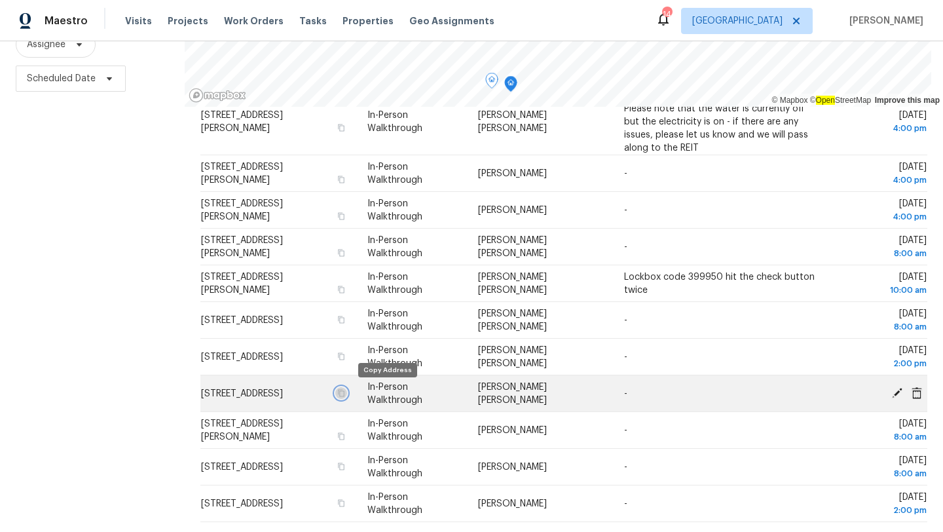
click at [344, 393] on icon "button" at bounding box center [341, 393] width 8 height 8
